Goal: Communication & Community: Share content

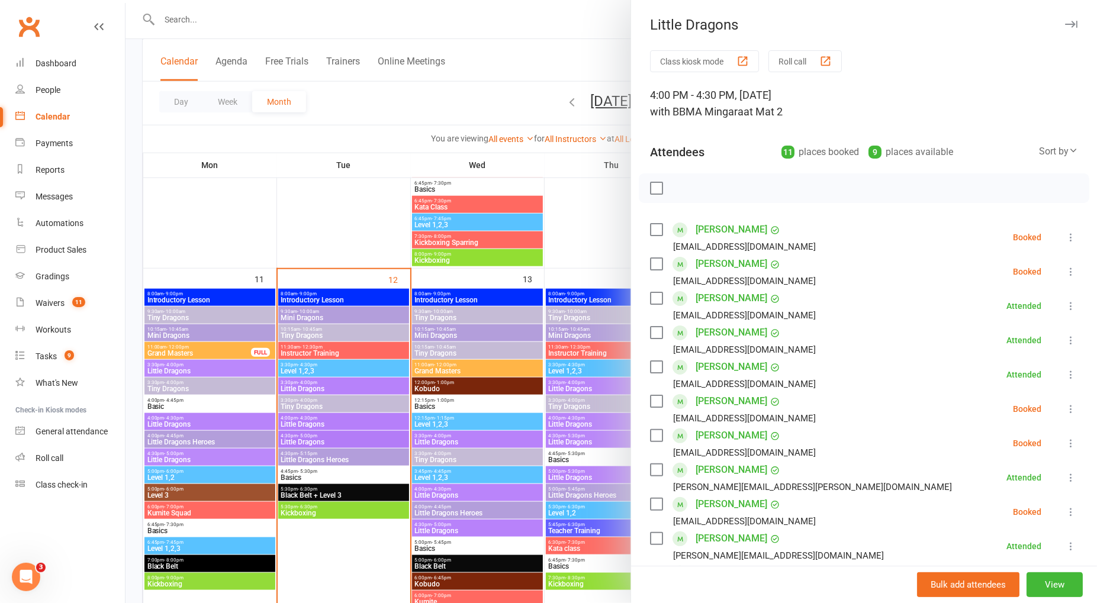
scroll to position [69, 0]
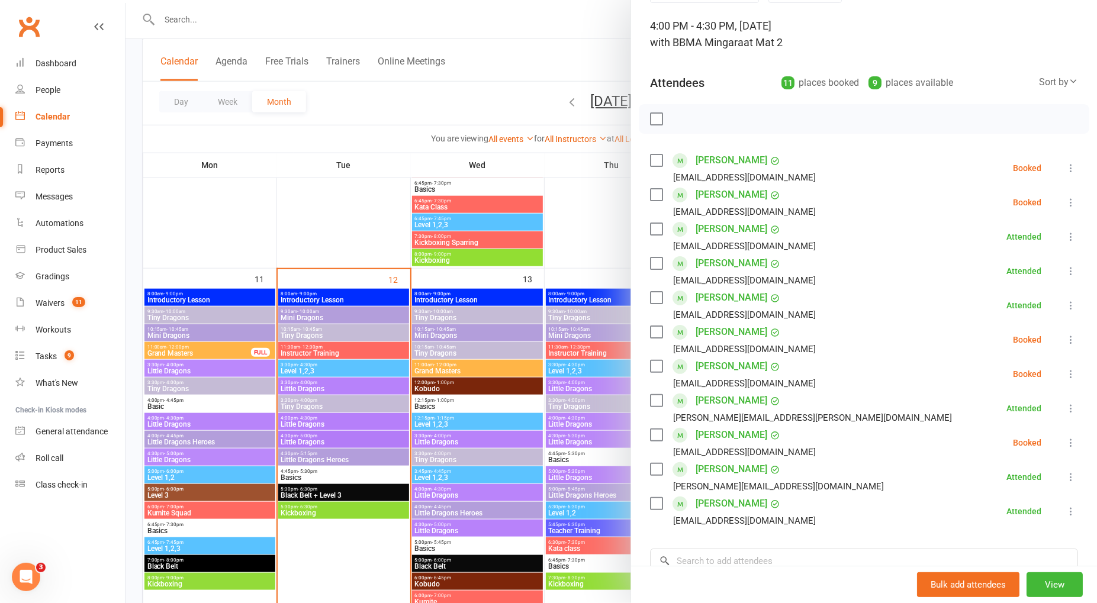
click at [247, 19] on div at bounding box center [610, 301] width 971 height 603
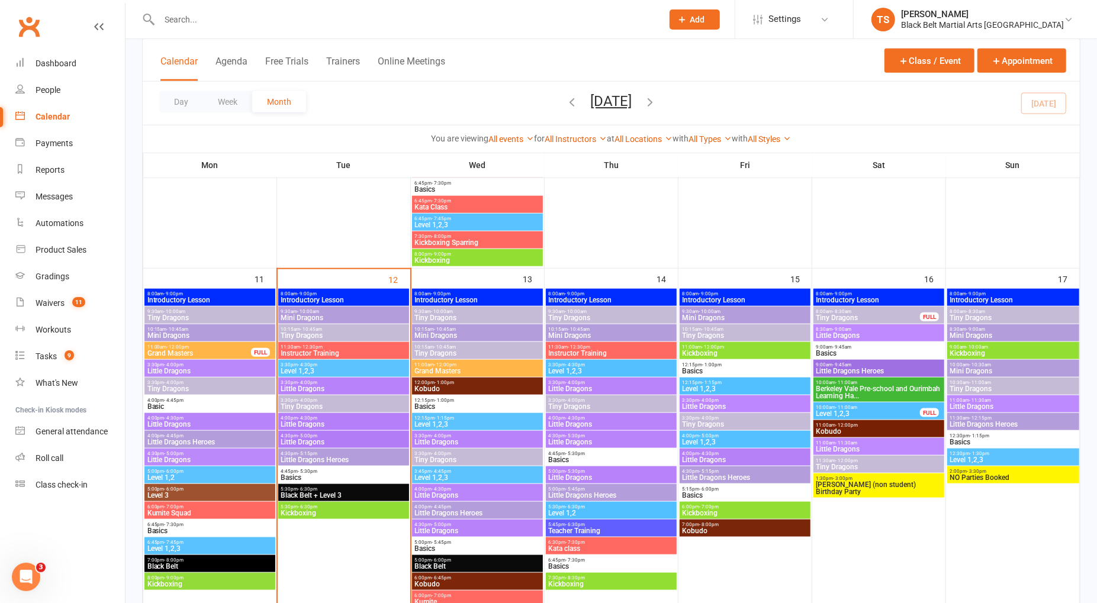
click at [201, 18] on input "text" at bounding box center [405, 19] width 498 height 17
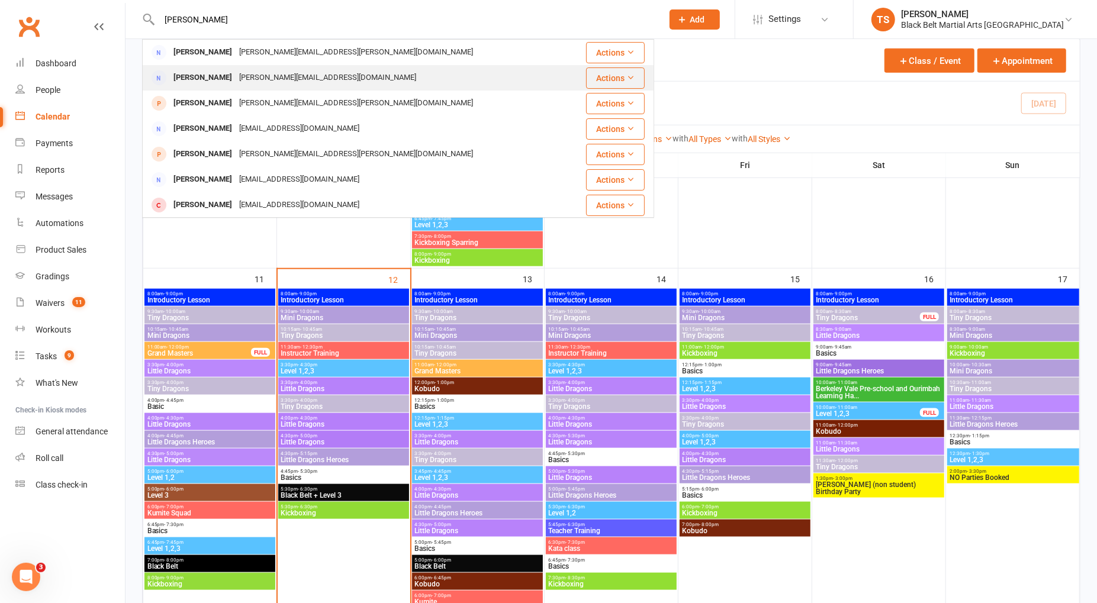
scroll to position [1, 0]
type input "[PERSON_NAME]"
click at [221, 84] on div "[PERSON_NAME]" at bounding box center [203, 77] width 66 height 17
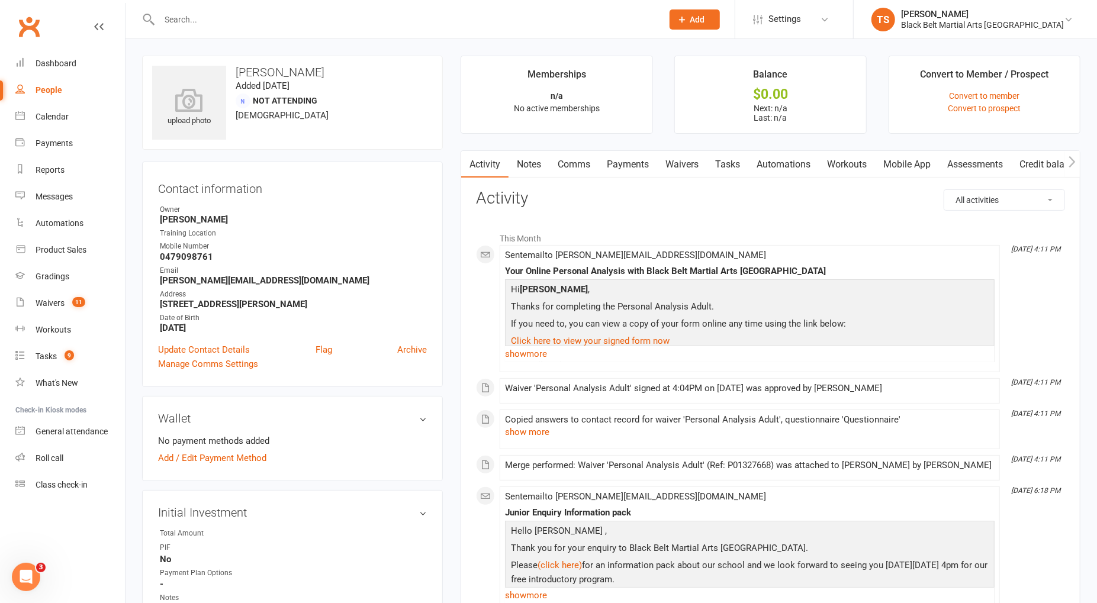
click at [575, 166] on link "Comms" at bounding box center [573, 164] width 49 height 27
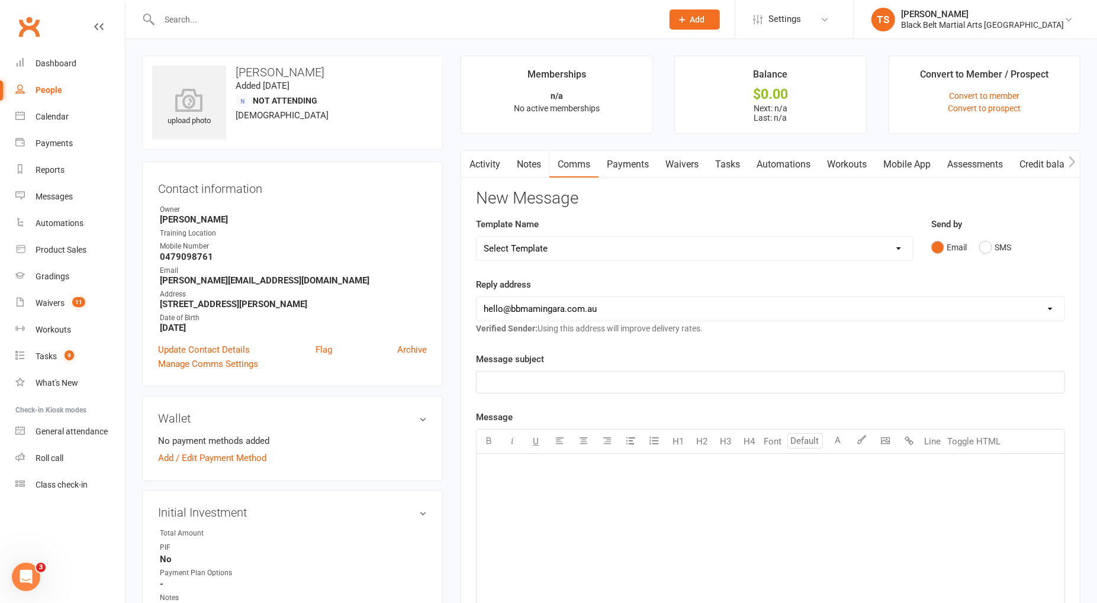
click at [513, 250] on select "Select Template [SMS] 14 Day Absentee AFU Lil Dragons [SMS] 14 day Absentee AFU…" at bounding box center [694, 249] width 436 height 24
select select "37"
click at [476, 237] on select "Select Template [SMS] 14 Day Absentee AFU Lil Dragons [SMS] 14 day Absentee AFU…" at bounding box center [694, 249] width 436 height 24
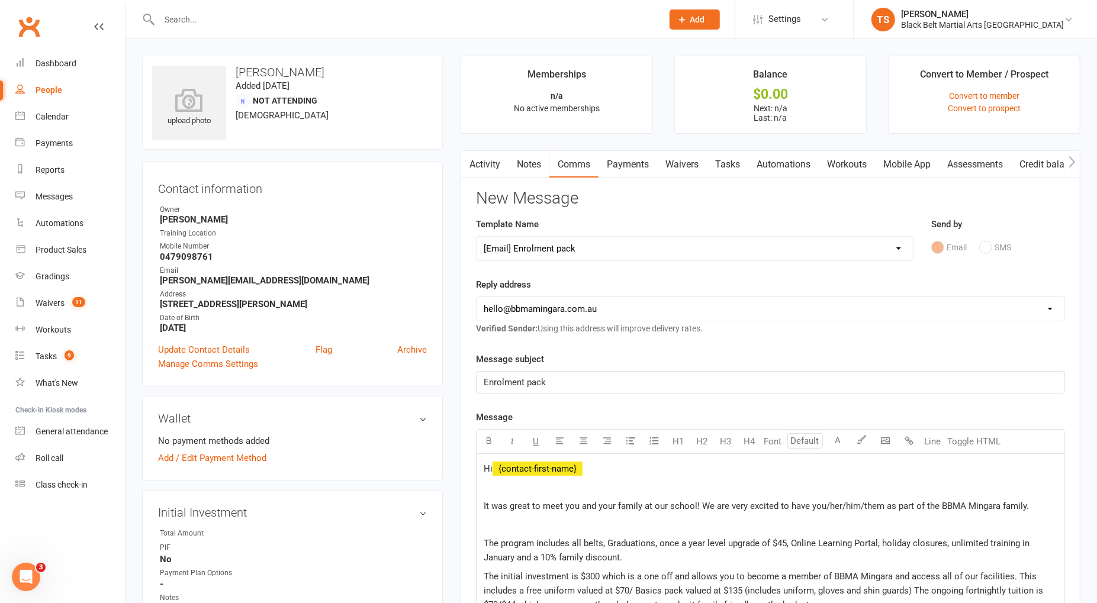
click at [499, 483] on p at bounding box center [769, 488] width 573 height 14
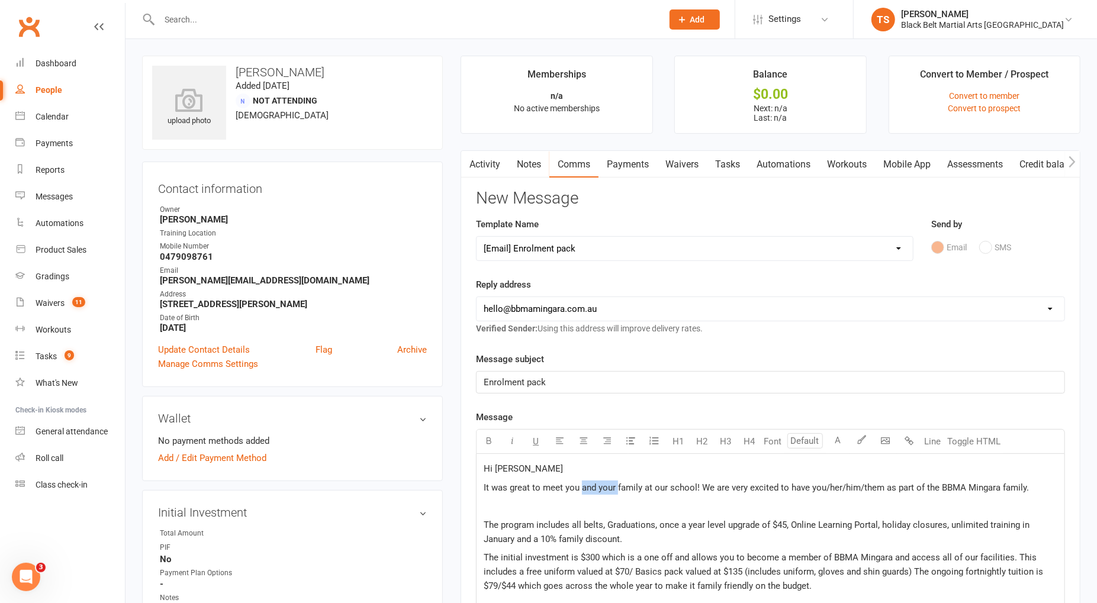
drag, startPoint x: 615, startPoint y: 486, endPoint x: 582, endPoint y: 488, distance: 33.8
click at [581, 489] on span "It was great to meet you and your family at our school! We are very excited to …" at bounding box center [755, 487] width 545 height 11
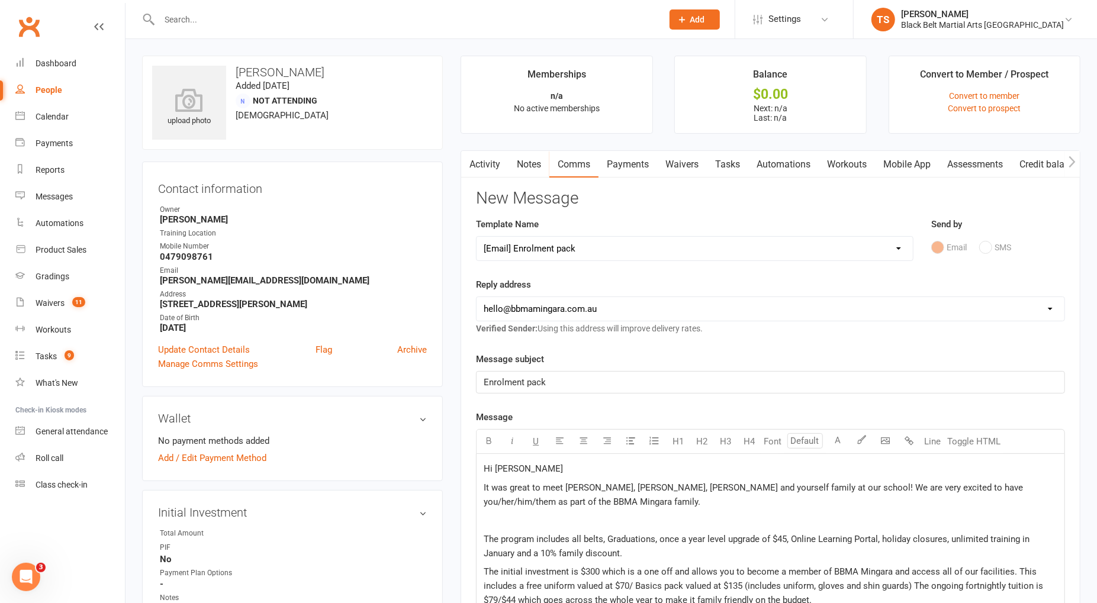
click at [747, 483] on span "It was great to meet [PERSON_NAME], [PERSON_NAME], [PERSON_NAME] and yourself f…" at bounding box center [753, 494] width 541 height 25
drag, startPoint x: 962, startPoint y: 484, endPoint x: 891, endPoint y: 487, distance: 70.5
click at [889, 488] on span "It was great to meet [PERSON_NAME], [PERSON_NAME], [PERSON_NAME] and yourself a…" at bounding box center [740, 494] width 515 height 25
click at [526, 518] on p at bounding box center [769, 520] width 573 height 14
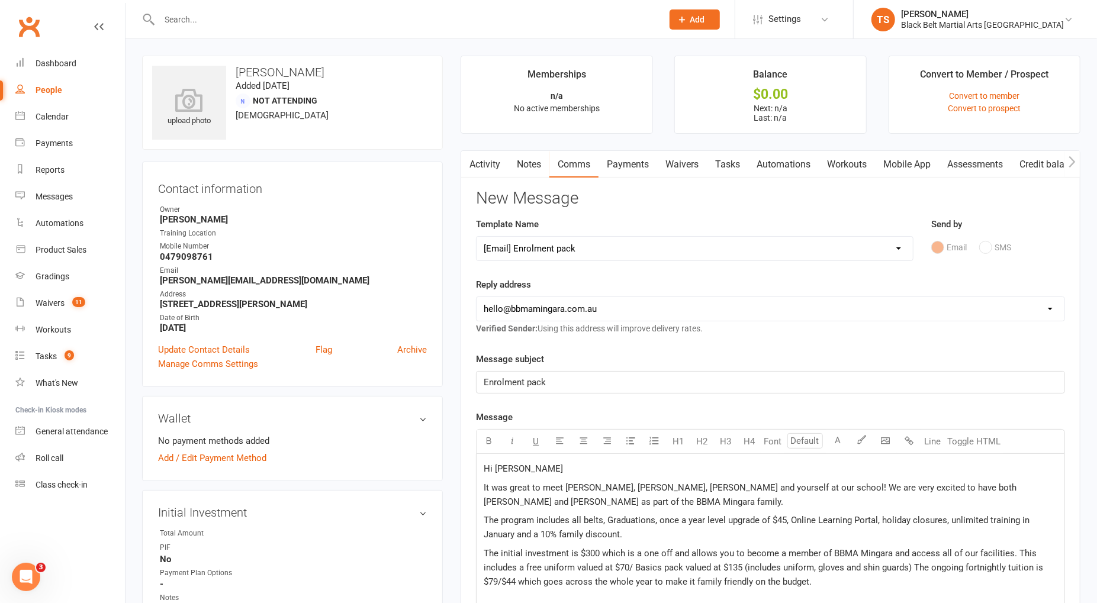
scroll to position [2, 0]
drag, startPoint x: 788, startPoint y: 518, endPoint x: 660, endPoint y: 517, distance: 127.8
click at [660, 517] on span "The program includes all belts, Graduations, once a year level upgrade of $45, …" at bounding box center [757, 525] width 548 height 25
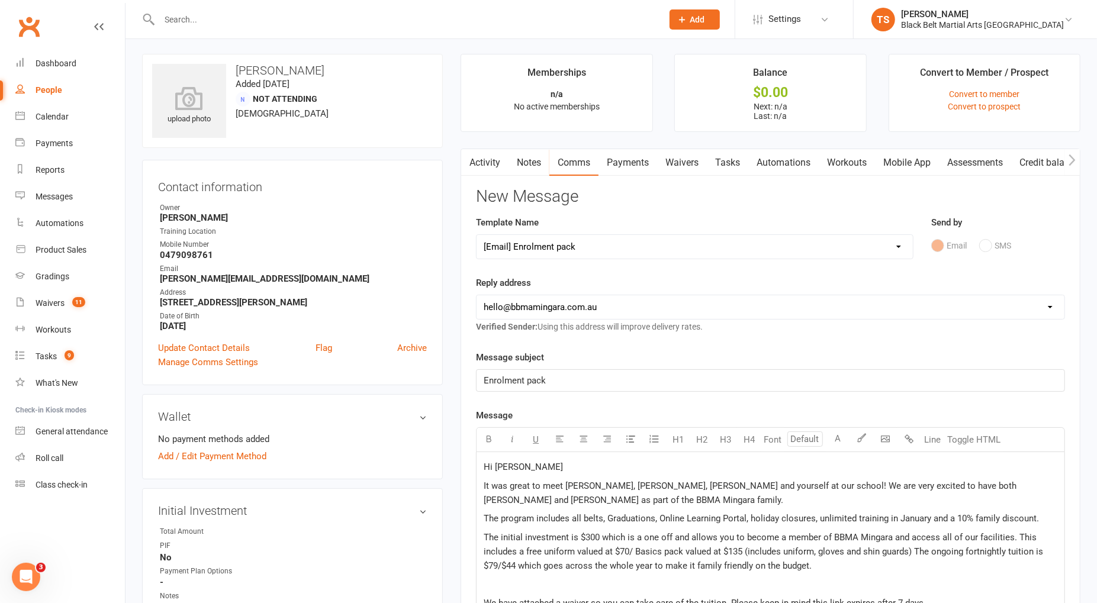
click at [599, 535] on span "The initial investment is $300 which is a one off and allows you to become a me…" at bounding box center [764, 551] width 562 height 39
click at [598, 536] on span "The initial investment is $300 (reduced which is a one off and allows you to be…" at bounding box center [770, 551] width 575 height 39
click at [656, 532] on span "The initial investment is $300 each (reduced which is a one off and allows you …" at bounding box center [761, 551] width 557 height 39
click at [752, 536] on span "The initial investment is $300 each (reduced to $300 for both boys) which is a …" at bounding box center [770, 551] width 574 height 39
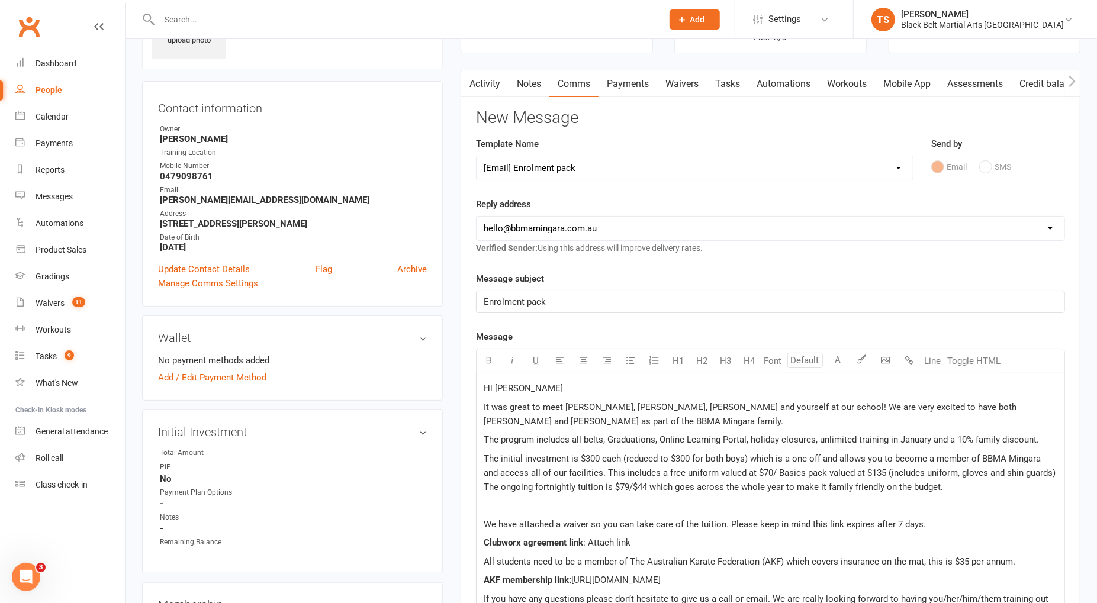
scroll to position [86, 0]
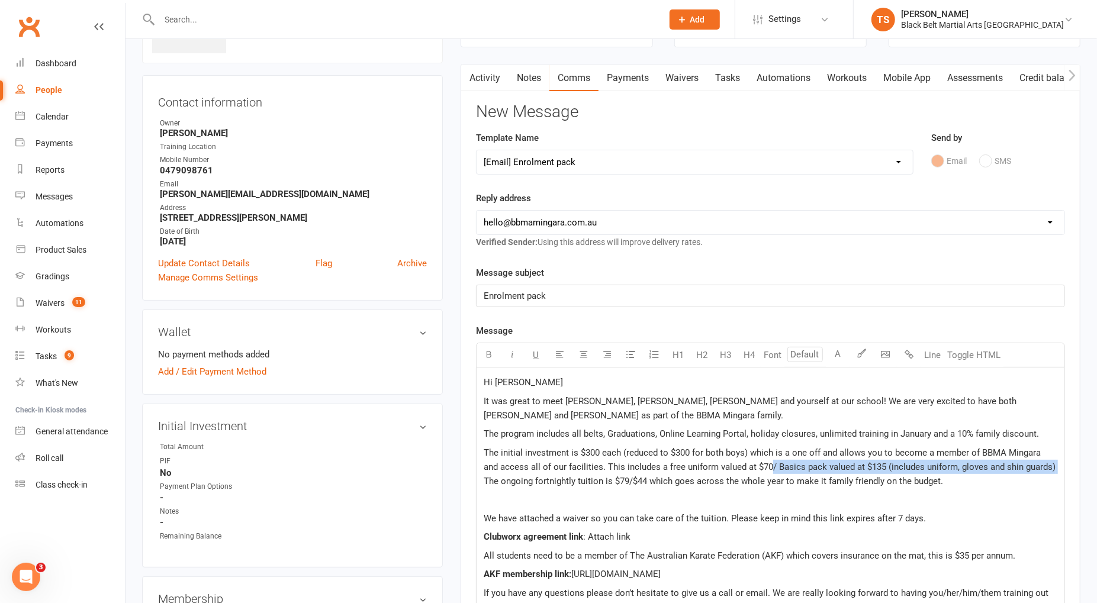
drag, startPoint x: 753, startPoint y: 465, endPoint x: 1037, endPoint y: 465, distance: 284.0
click at [1037, 465] on span "The initial investment is $300 each (reduced to $300 for both boys) which is a …" at bounding box center [770, 466] width 574 height 39
click at [921, 463] on span "The initial investment is $300 each (reduced to $300 for both boys) which is a …" at bounding box center [762, 466] width 559 height 39
click at [907, 463] on span "The initial investment is $300 each (reduced to $300 for both boys) which is a …" at bounding box center [762, 466] width 559 height 39
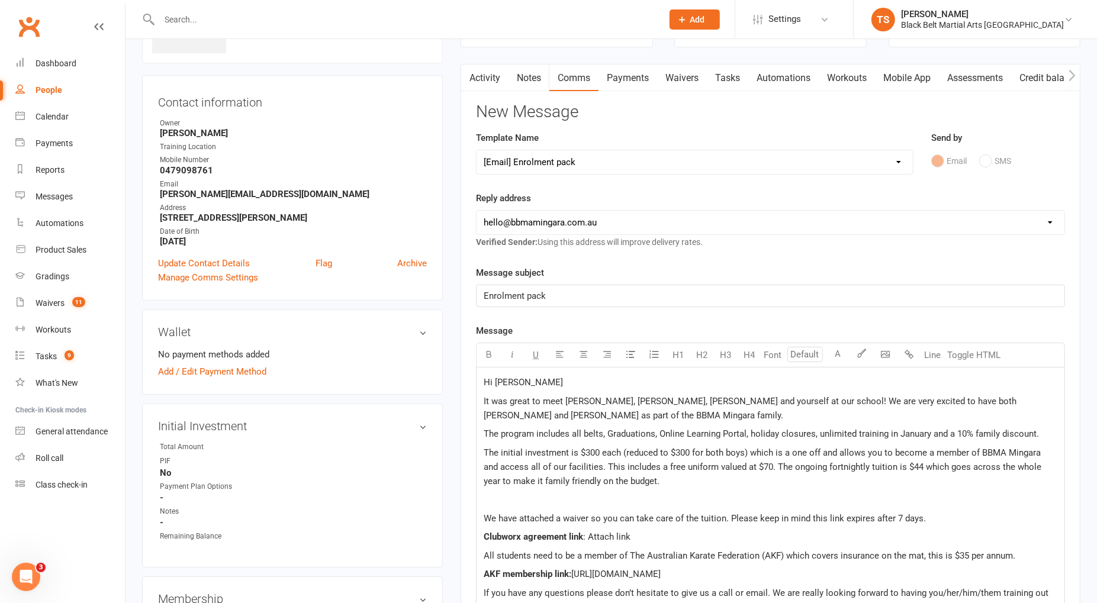
click at [902, 464] on span "The initial investment is $300 each (reduced to $300 for both boys) which is a …" at bounding box center [763, 466] width 560 height 39
click at [511, 494] on p at bounding box center [769, 499] width 573 height 14
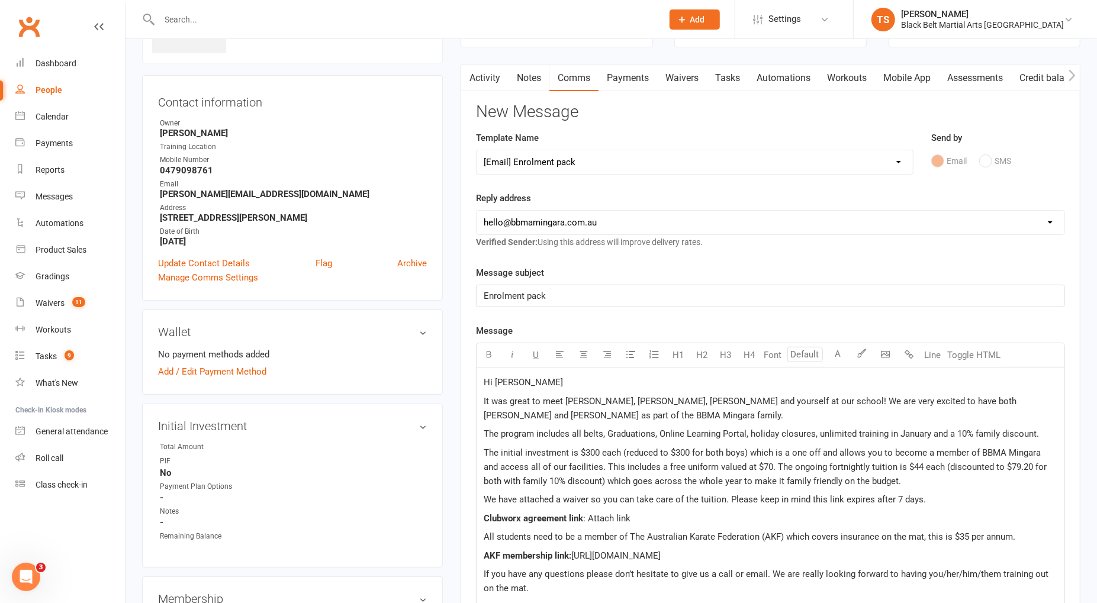
click at [898, 477] on p "The initial investment is $300 each (reduced to $300 for both boys) which is a …" at bounding box center [769, 467] width 573 height 43
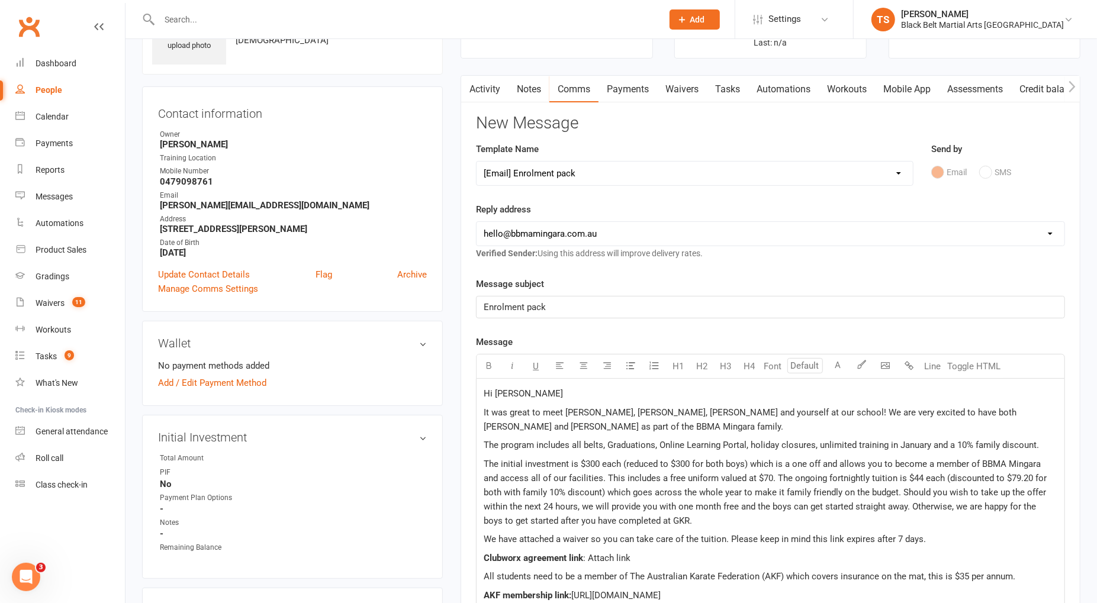
click at [641, 558] on p "Clubworx agreement link : Attach link" at bounding box center [769, 558] width 573 height 14
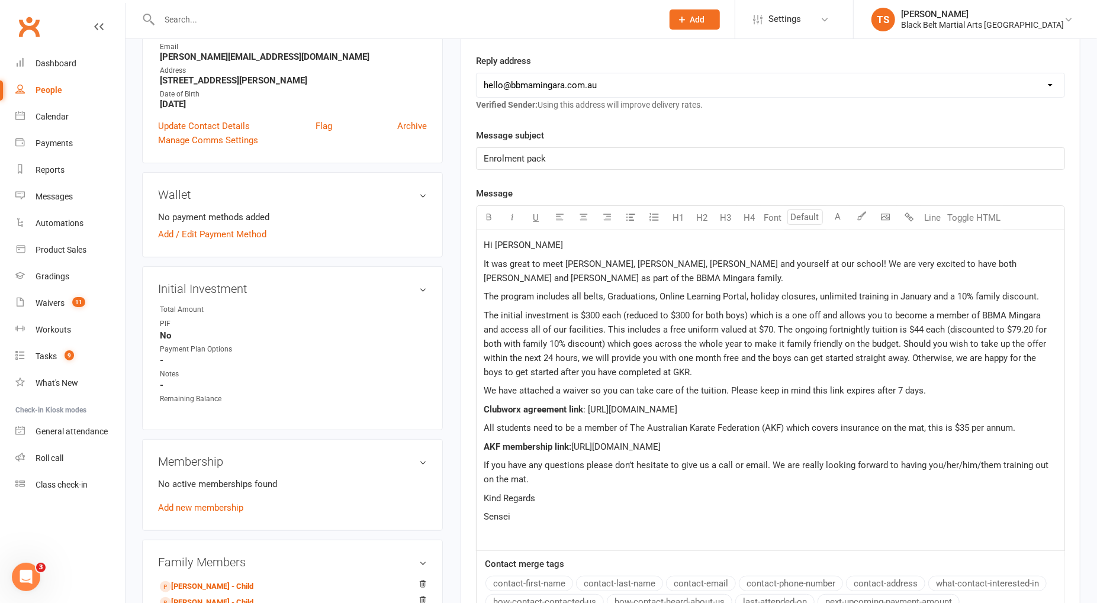
scroll to position [236, 0]
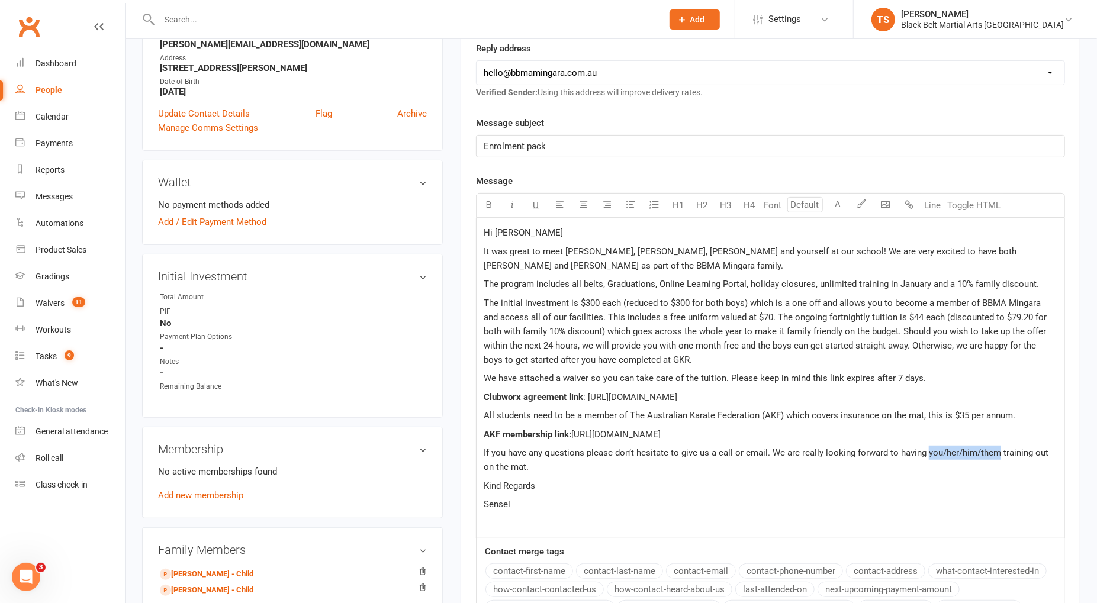
drag, startPoint x: 995, startPoint y: 452, endPoint x: 924, endPoint y: 456, distance: 71.1
click at [924, 456] on p "If you have any questions please don’t hesitate to give us a call or email. We …" at bounding box center [769, 460] width 573 height 28
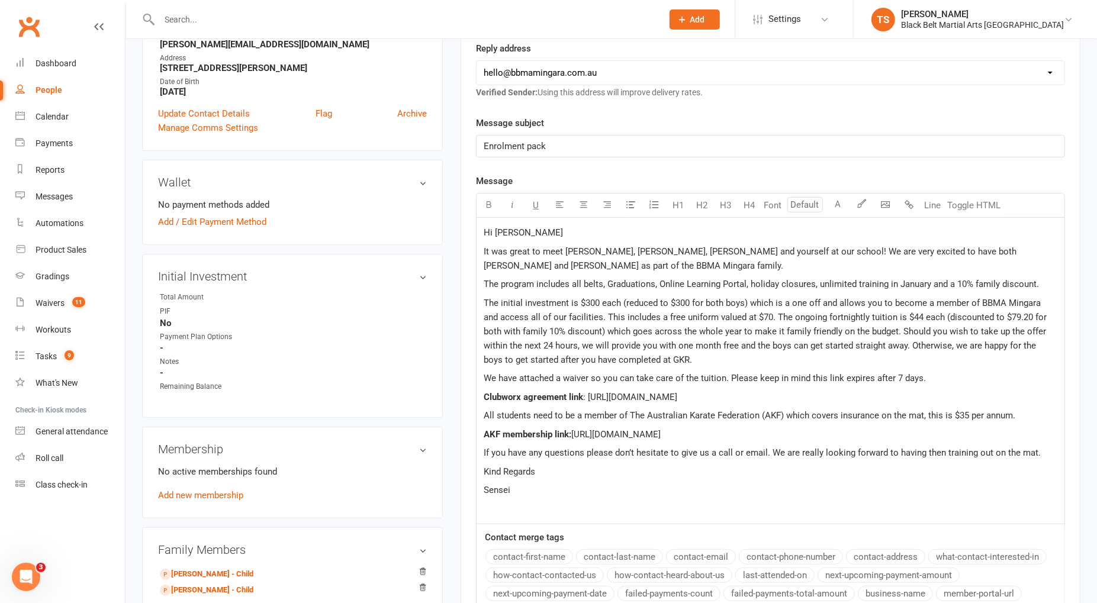
click at [1049, 448] on p "If you have any questions please don’t hesitate to give us a call or email. We …" at bounding box center [769, 453] width 573 height 14
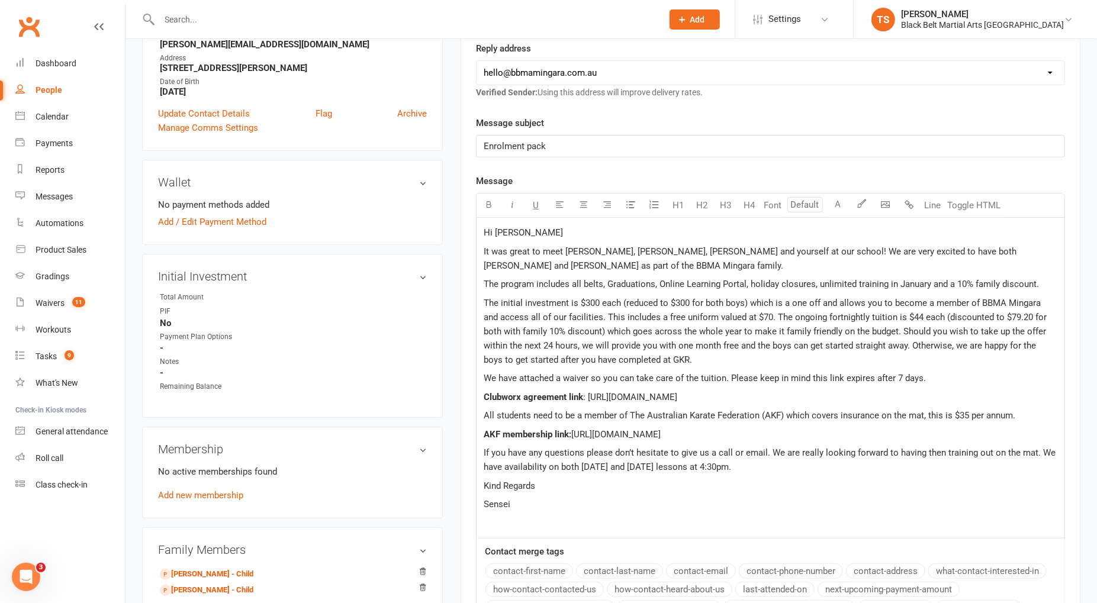
drag, startPoint x: 520, startPoint y: 502, endPoint x: 482, endPoint y: 501, distance: 38.5
click at [482, 501] on div "Hi [PERSON_NAME] It was great to meet [PERSON_NAME], [PERSON_NAME], [PERSON_NAM…" at bounding box center [770, 378] width 588 height 321
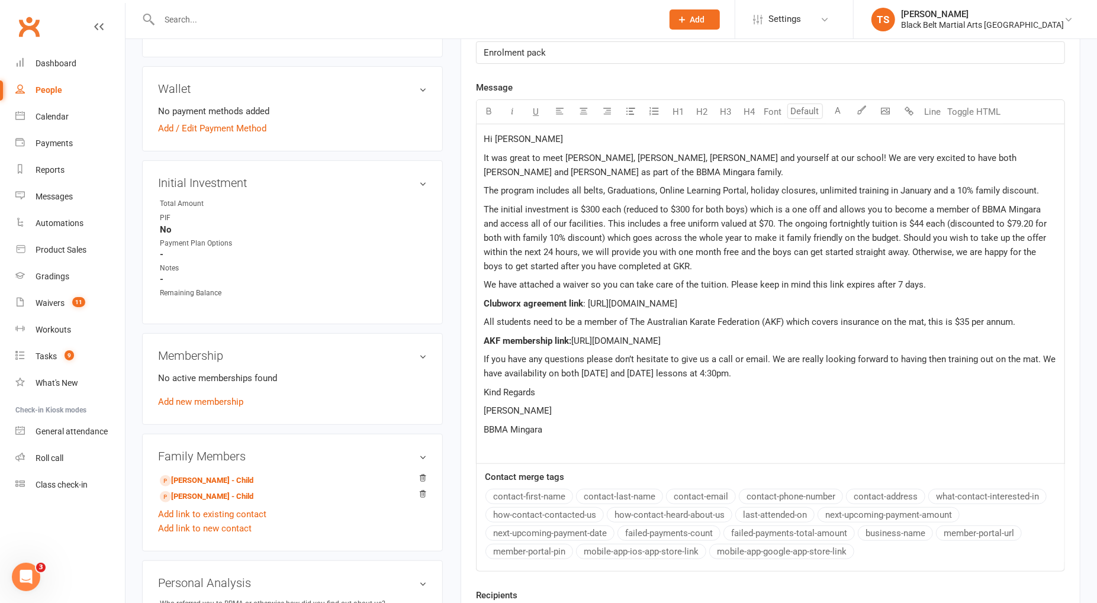
scroll to position [332, 0]
drag, startPoint x: 647, startPoint y: 263, endPoint x: 659, endPoint y: 266, distance: 12.2
click at [649, 264] on p "The initial investment is $300 each (reduced to $300 for both boys) which is a …" at bounding box center [769, 235] width 573 height 71
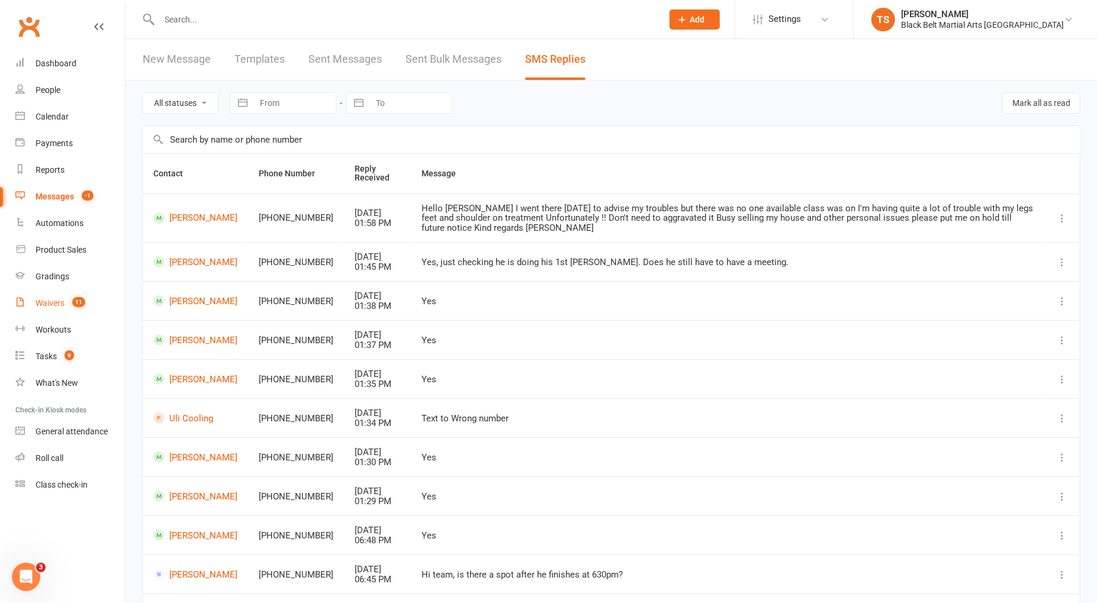
click at [53, 301] on div "Waivers" at bounding box center [50, 302] width 29 height 9
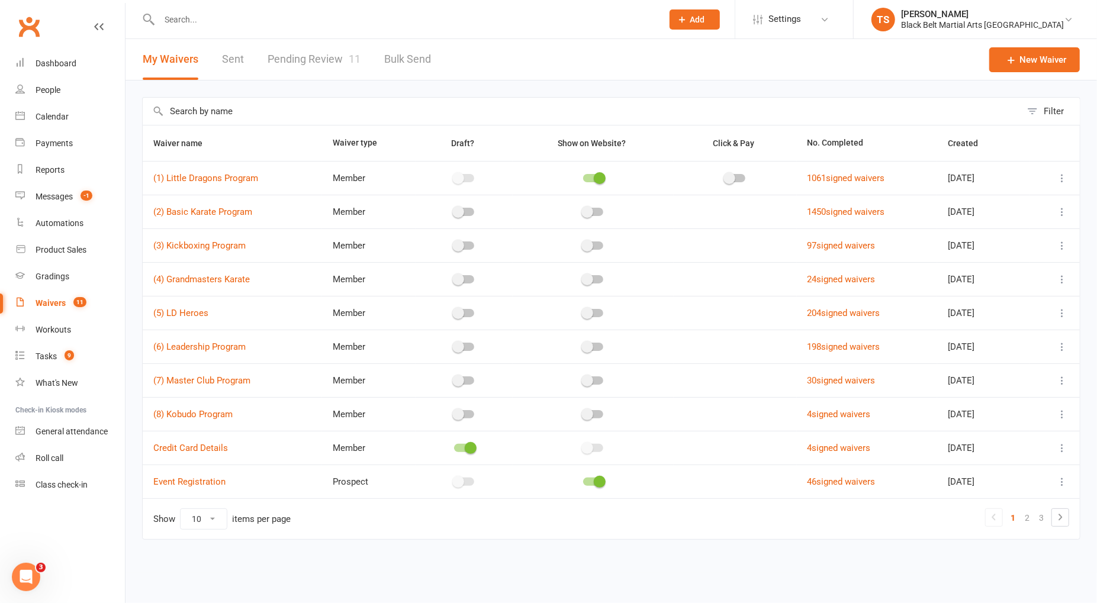
click at [328, 60] on link "Pending Review 11" at bounding box center [313, 59] width 93 height 41
select select "50"
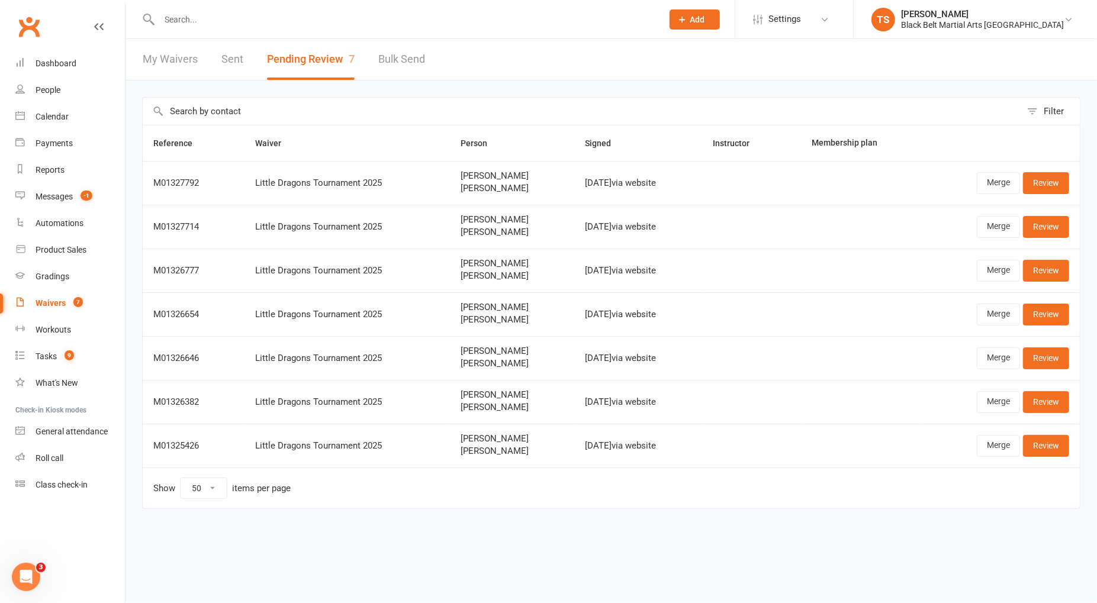
click at [173, 62] on link "My Waivers" at bounding box center [170, 59] width 55 height 41
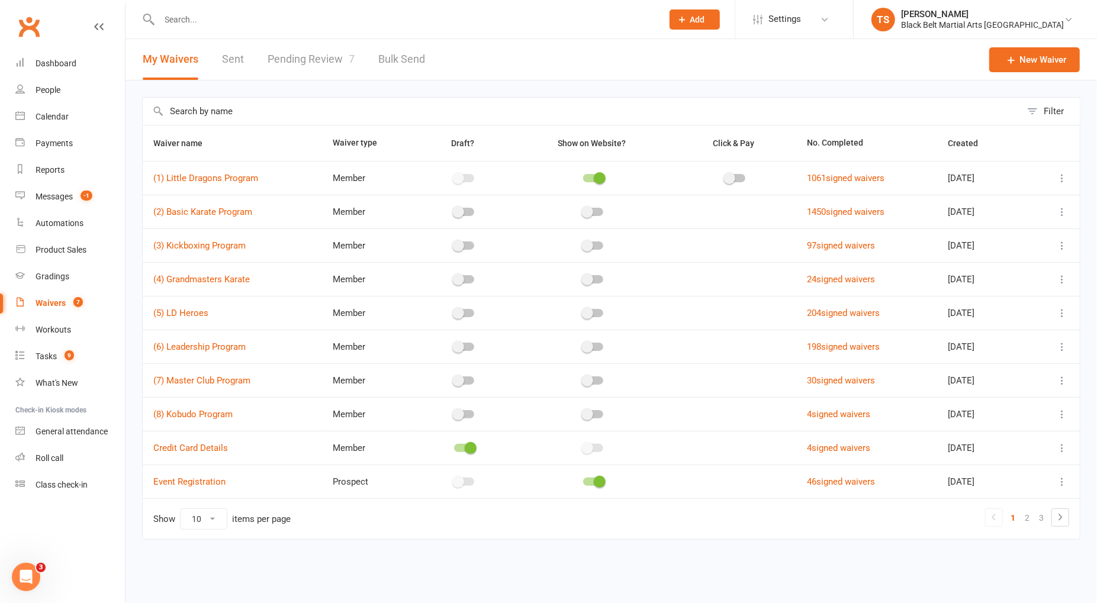
click at [1063, 178] on icon at bounding box center [1062, 178] width 12 height 12
click at [1008, 243] on link "Copy external link to clipboard" at bounding box center [999, 248] width 139 height 24
